Goal: Task Accomplishment & Management: Use online tool/utility

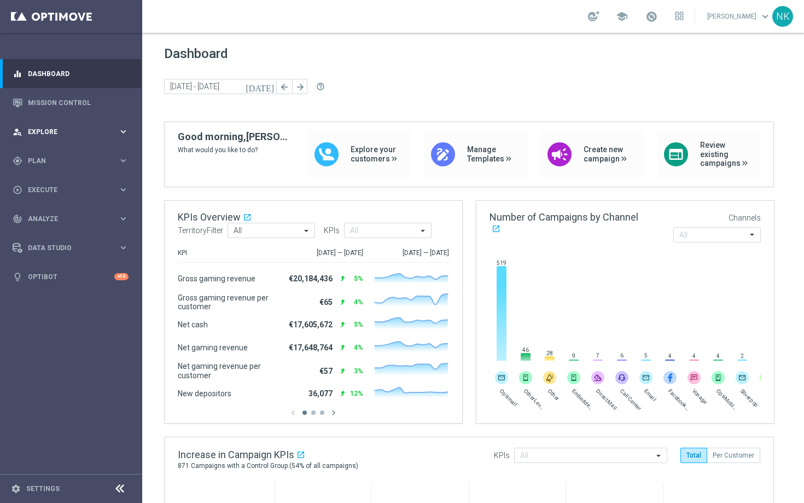
click at [68, 132] on span "Explore" at bounding box center [73, 132] width 90 height 7
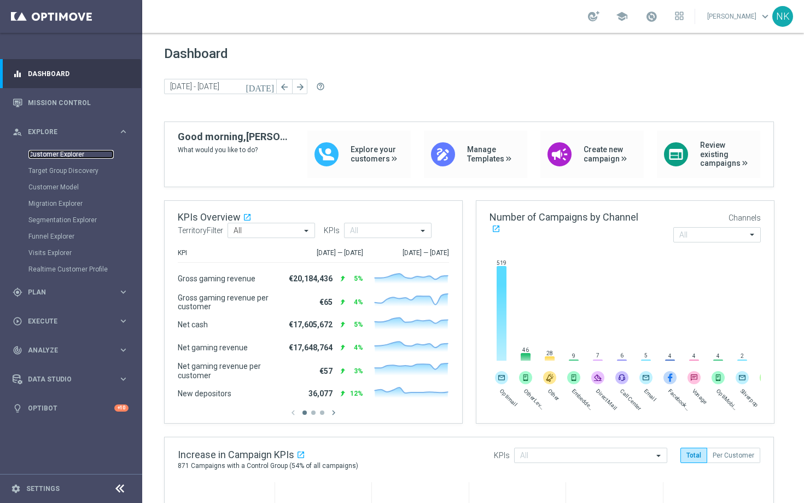
click at [70, 155] on link "Customer Explorer" at bounding box center [70, 154] width 85 height 9
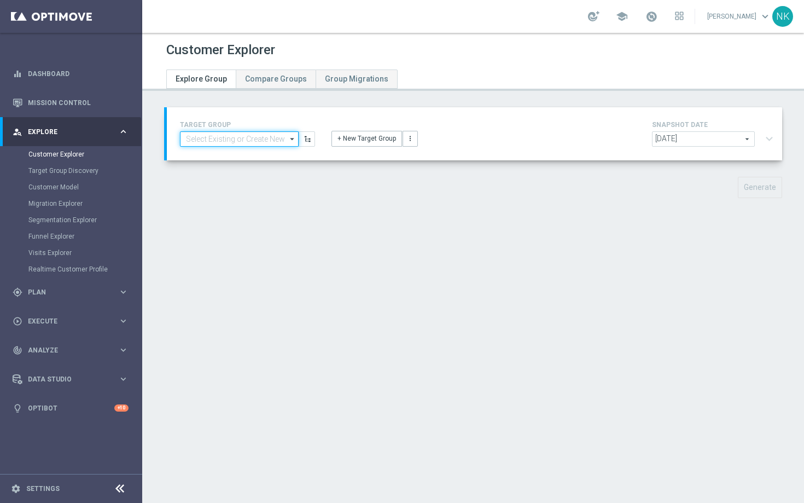
click at [247, 141] on input at bounding box center [239, 138] width 119 height 15
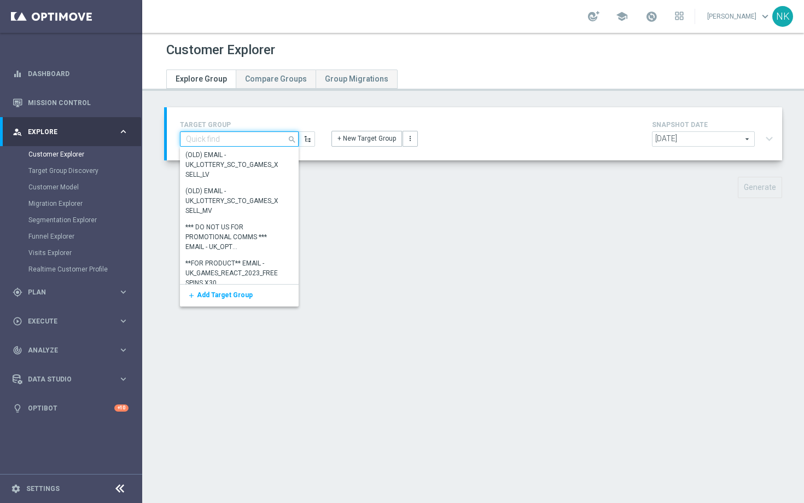
paste input "ZA_VIP_HVC_PlayerIdentification_Big Loss_BigDeps"
type input "ZA_VIP_HVC_PlayerIdentification_Big Loss_BigDeps"
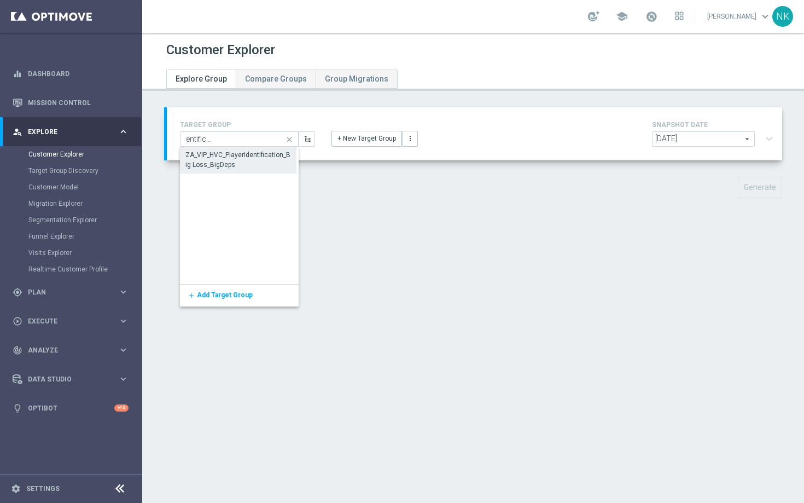
click at [221, 162] on div "ZA_VIP_HVC_PlayerIdentification_Big Loss_BigDeps" at bounding box center [238, 160] width 106 height 20
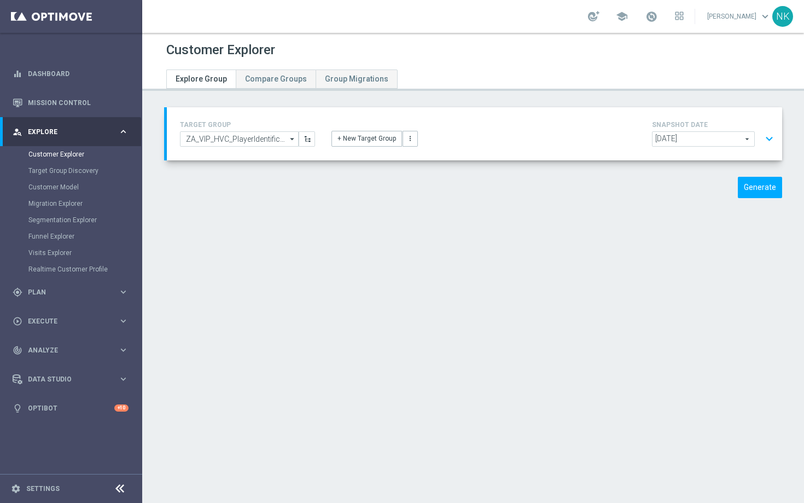
click at [763, 136] on button "expand_more" at bounding box center [770, 139] width 16 height 21
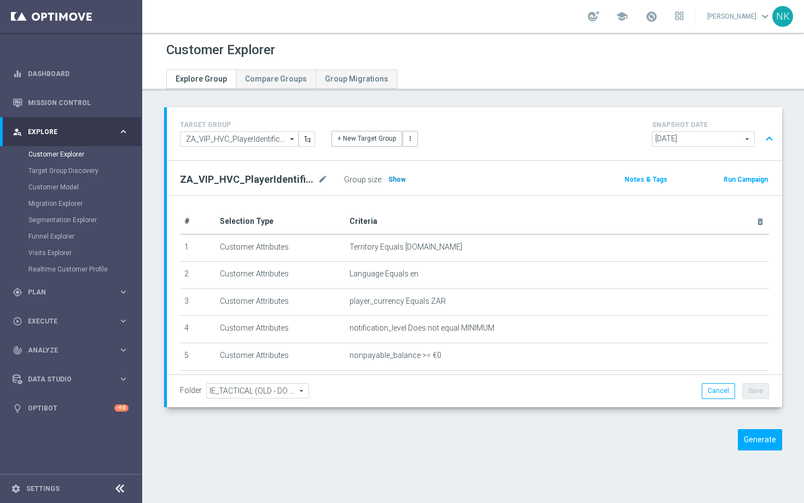
click at [396, 182] on span "Show" at bounding box center [398, 180] width 18 height 8
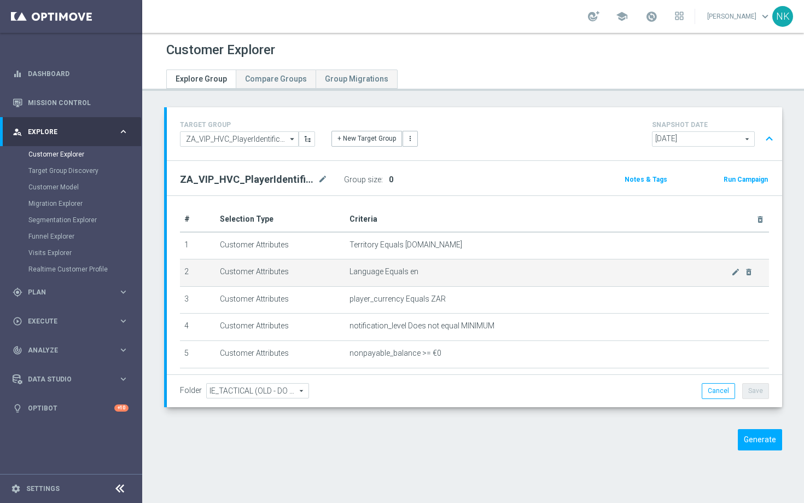
scroll to position [1, 0]
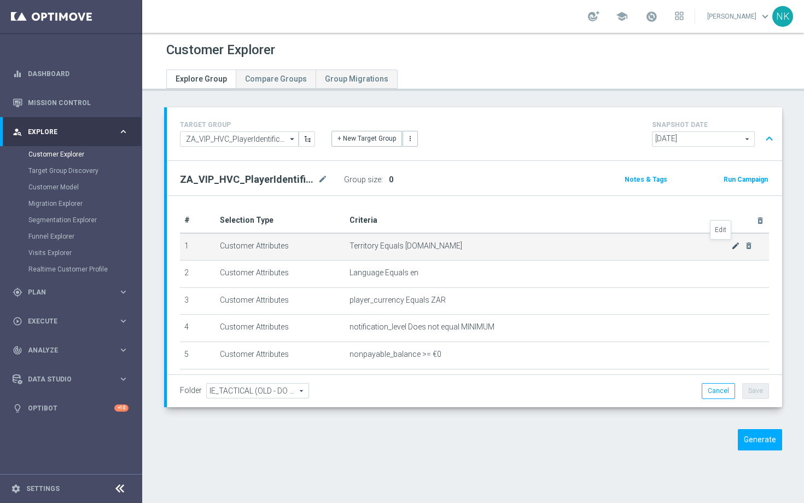
click at [732, 249] on icon "mode_edit" at bounding box center [736, 245] width 9 height 9
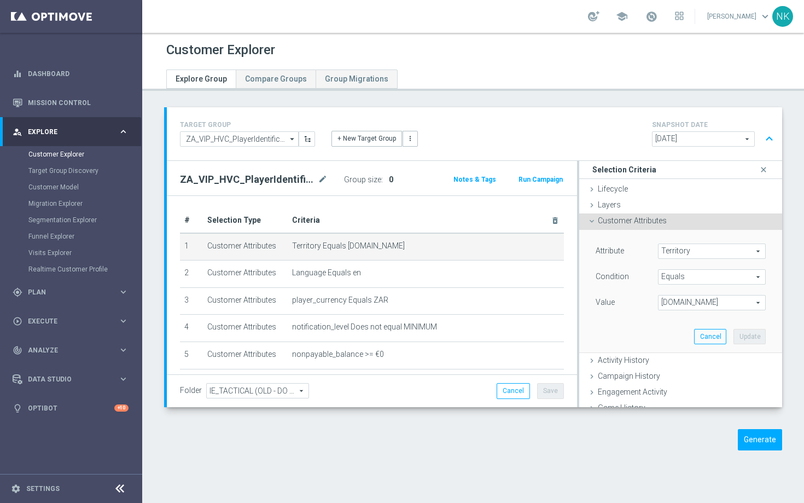
click at [717, 301] on span "[DOMAIN_NAME]" at bounding box center [712, 302] width 107 height 14
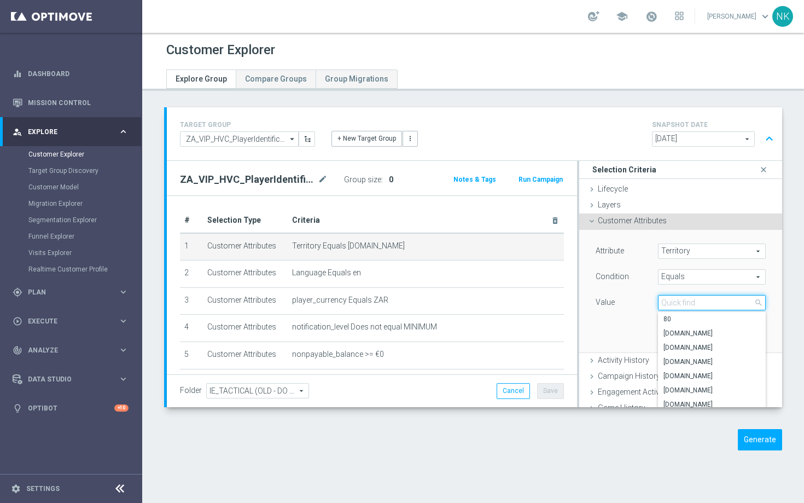
click at [717, 301] on input "search" at bounding box center [712, 302] width 108 height 15
type input "za"
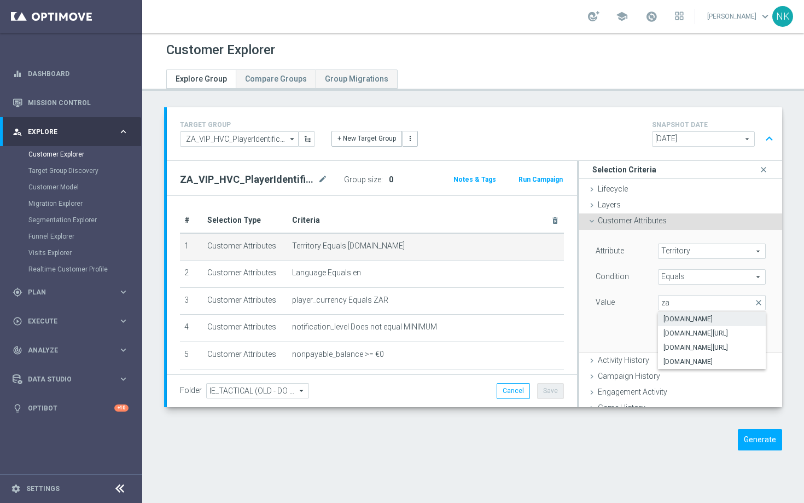
click at [705, 321] on span "[DOMAIN_NAME]" at bounding box center [712, 319] width 97 height 9
type input "[DOMAIN_NAME]"
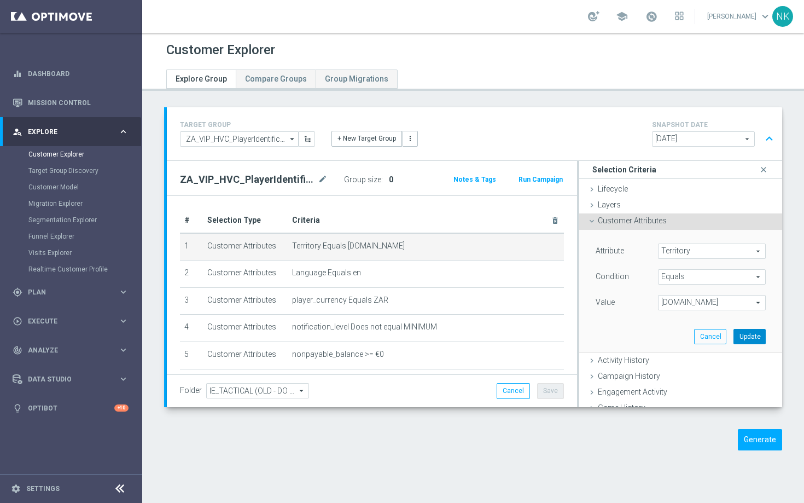
click at [747, 336] on button "Update" at bounding box center [750, 336] width 32 height 15
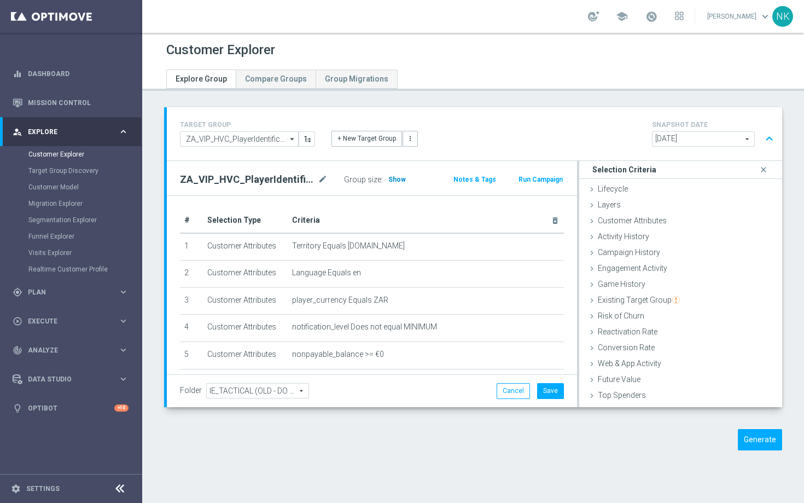
click at [402, 180] on span "Show" at bounding box center [398, 180] width 18 height 8
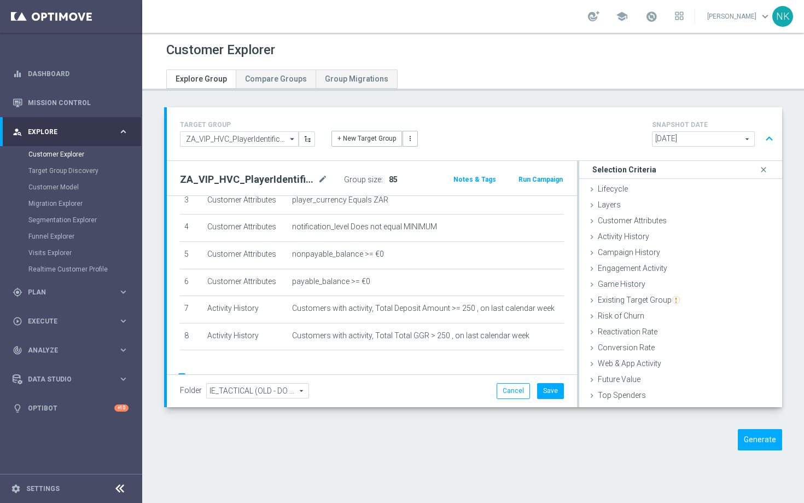
scroll to position [126, 0]
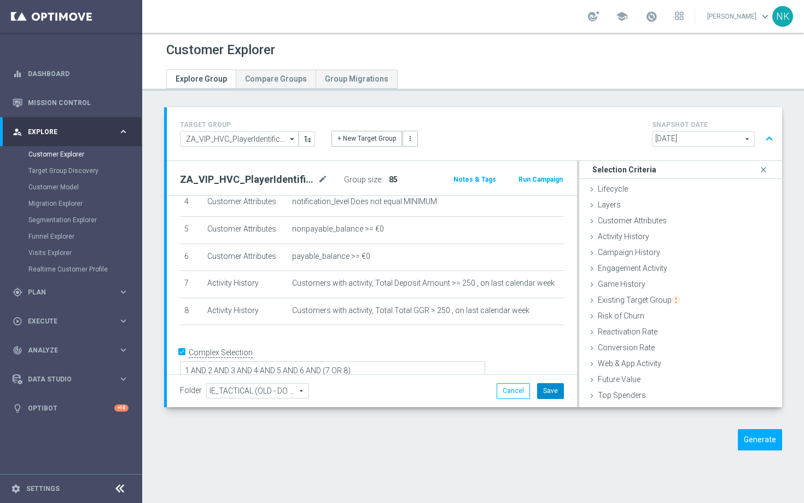
click at [547, 391] on button "Save" at bounding box center [550, 390] width 27 height 15
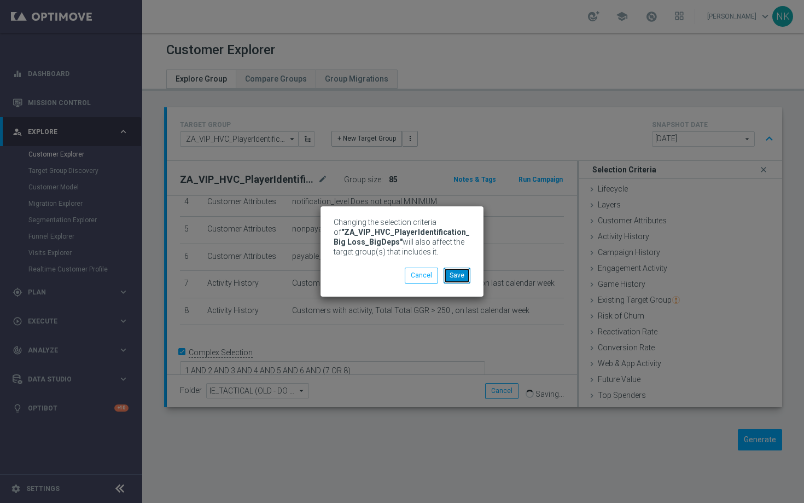
click at [466, 271] on button "Save" at bounding box center [457, 275] width 27 height 15
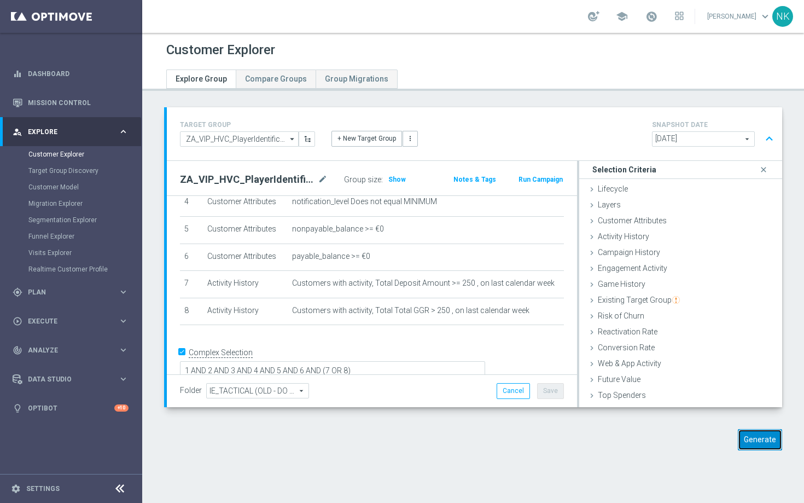
click at [755, 440] on button "Generate" at bounding box center [760, 439] width 44 height 21
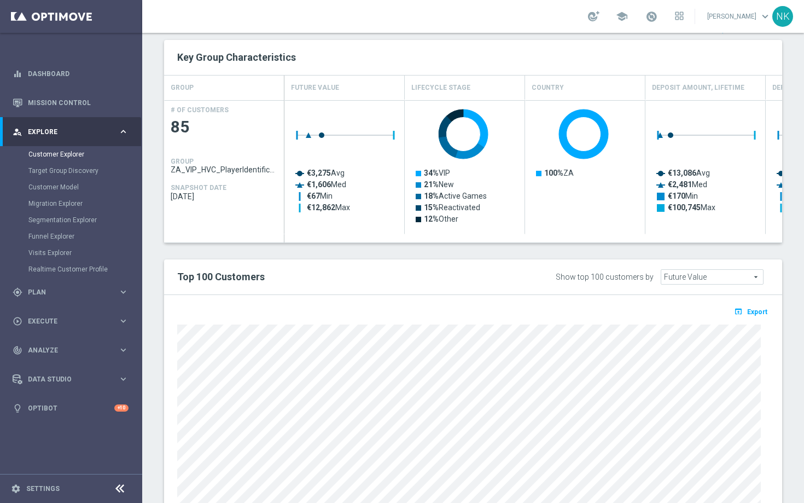
scroll to position [163, 0]
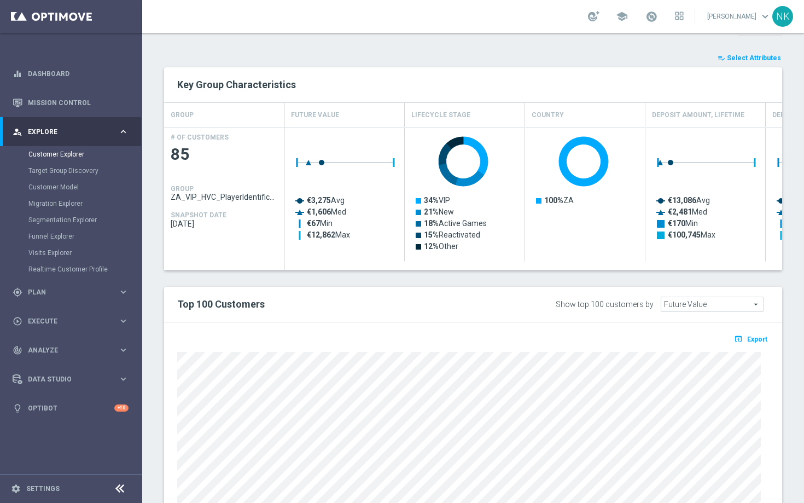
click at [737, 57] on span "Select Attributes" at bounding box center [754, 58] width 54 height 8
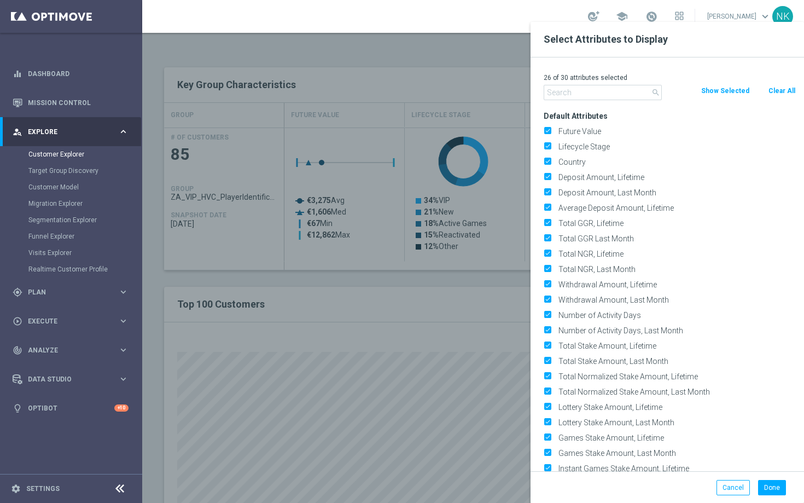
click at [615, 85] on input "text" at bounding box center [603, 92] width 118 height 15
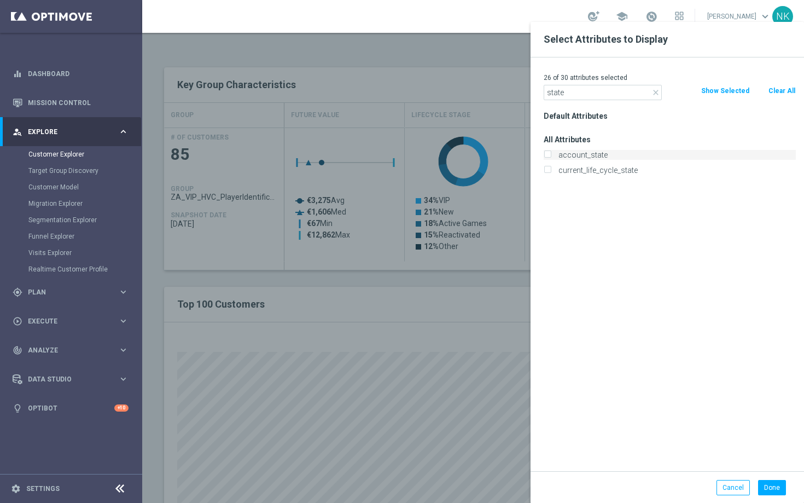
type input "state"
click at [564, 150] on label "account_state" at bounding box center [675, 155] width 241 height 10
click at [551, 153] on input "account_state" at bounding box center [547, 156] width 7 height 7
checkbox input "true"
click at [775, 488] on button "Done" at bounding box center [772, 487] width 28 height 15
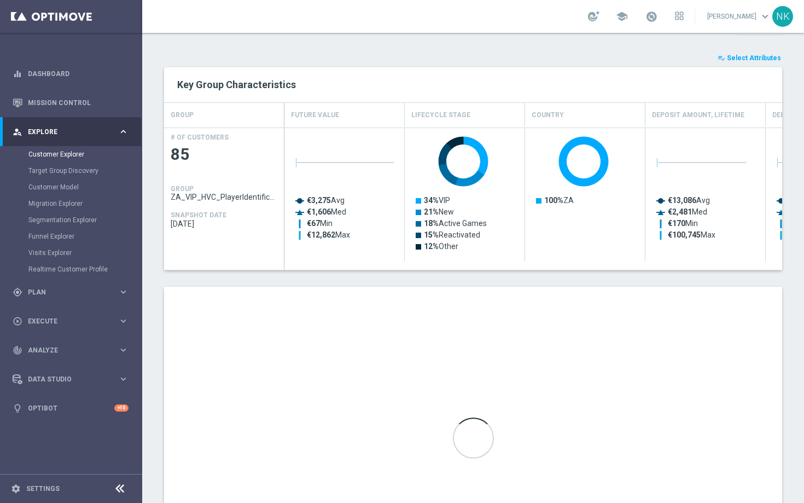
click at [350, 253] on div "Created with Highcharts 9.3.3 €3,275 Avg €1,606 Med €67 Min €12,862 Max" at bounding box center [344, 195] width 119 height 134
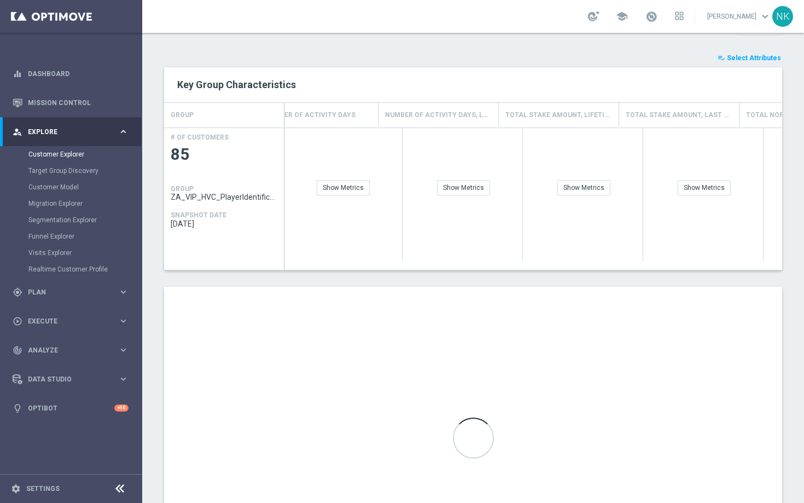
scroll to position [0, 0]
click at [716, 186] on div "Show Breakdown" at bounding box center [729, 187] width 64 height 15
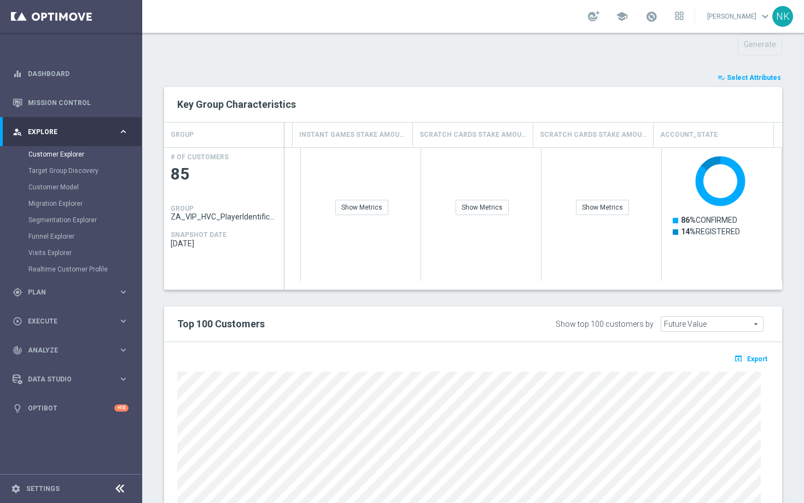
scroll to position [95, 0]
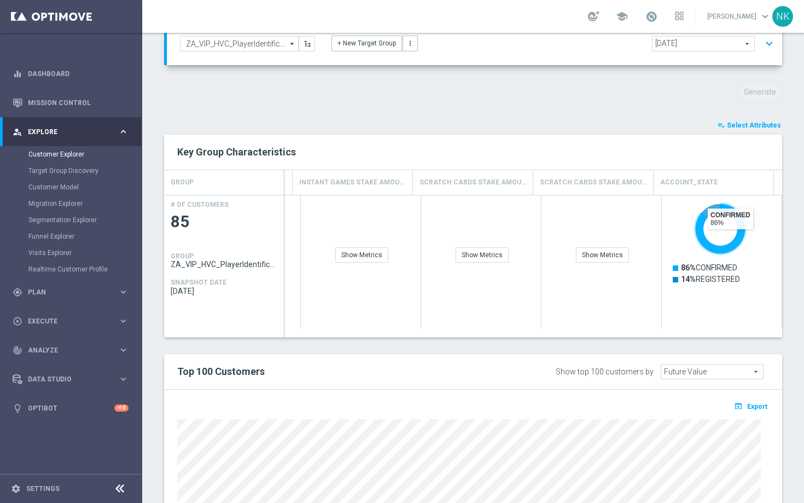
click at [744, 130] on button "playlist_add_check Select Attributes" at bounding box center [750, 125] width 66 height 12
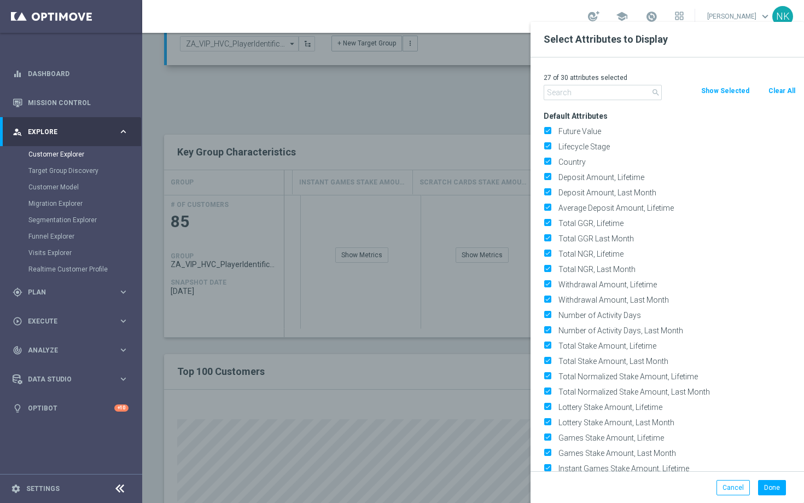
click at [592, 95] on input "text" at bounding box center [603, 92] width 118 height 15
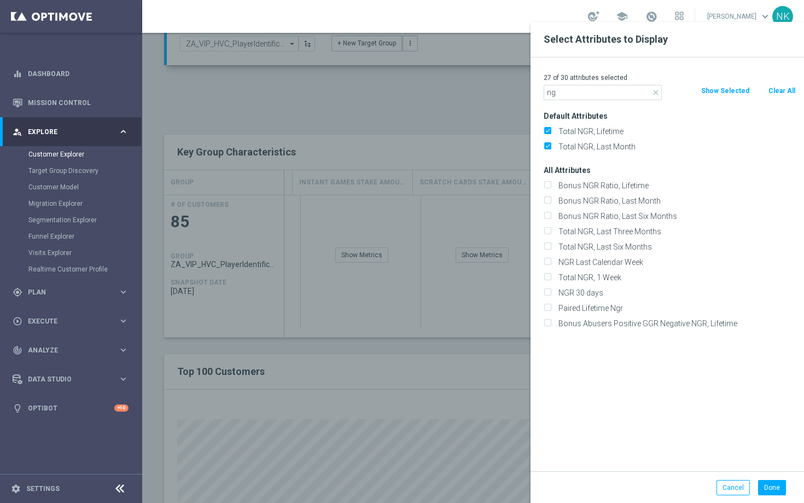
type input "n"
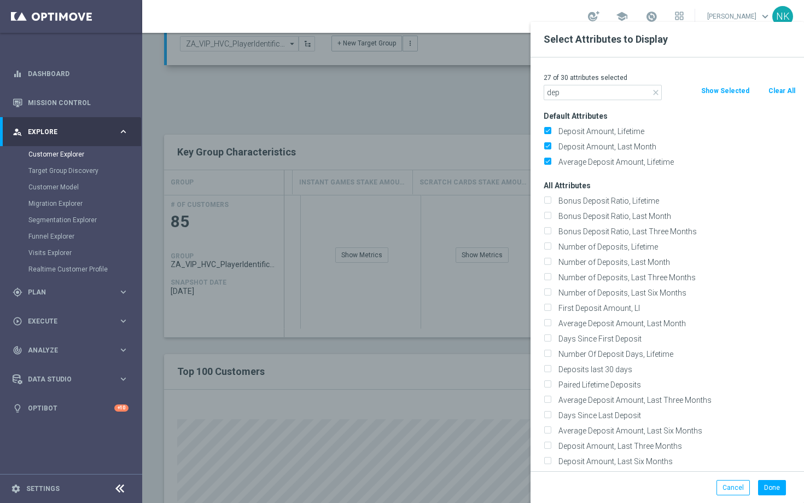
type input "dep"
click at [511, 89] on div at bounding box center [544, 273] width 804 height 503
click at [734, 492] on button "Cancel" at bounding box center [733, 487] width 33 height 15
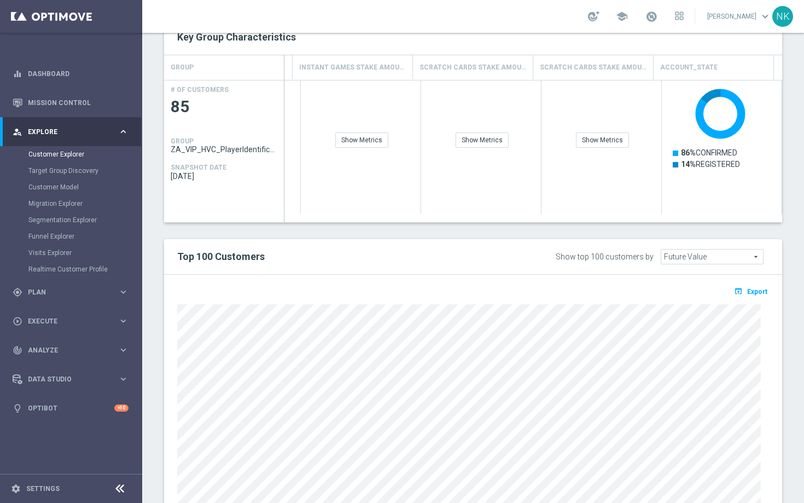
scroll to position [276, 0]
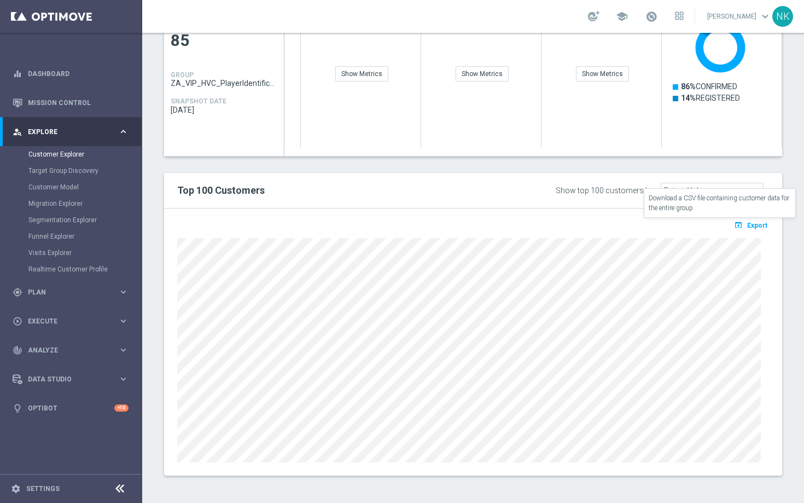
click at [751, 227] on span "Export" at bounding box center [757, 226] width 20 height 8
